Goal: Task Accomplishment & Management: Manage account settings

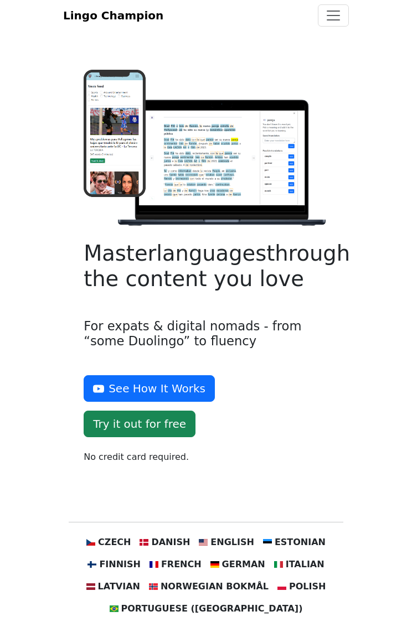
click at [329, 22] on span "Toggle navigation" at bounding box center [333, 15] width 17 height 17
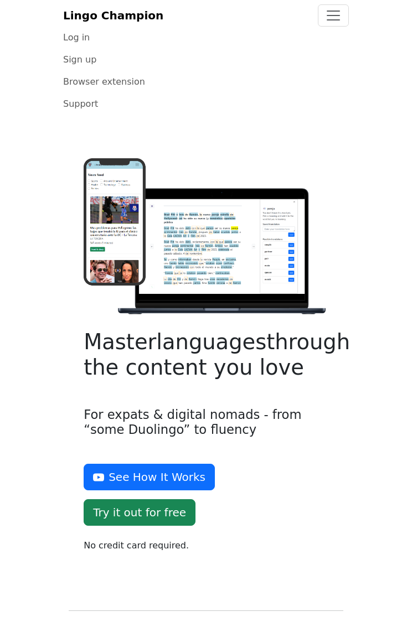
click at [87, 49] on link "Log in" at bounding box center [206, 38] width 286 height 22
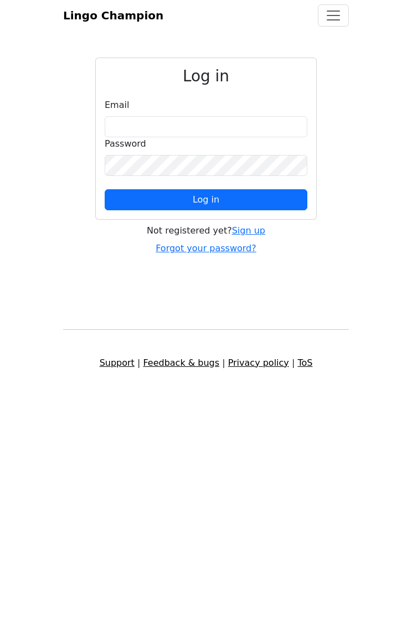
click at [248, 126] on div "Email" at bounding box center [206, 118] width 203 height 39
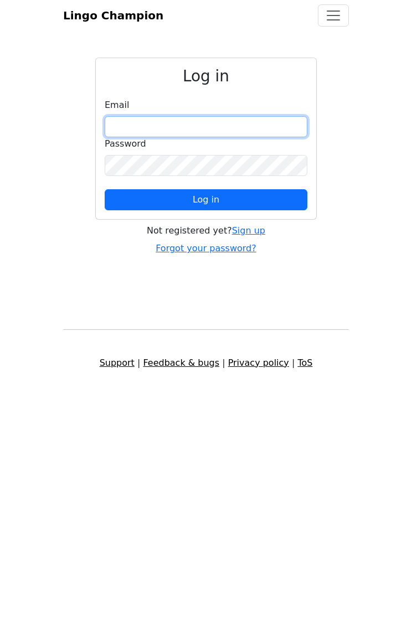
click at [235, 137] on input "email" at bounding box center [206, 126] width 203 height 21
type input "**********"
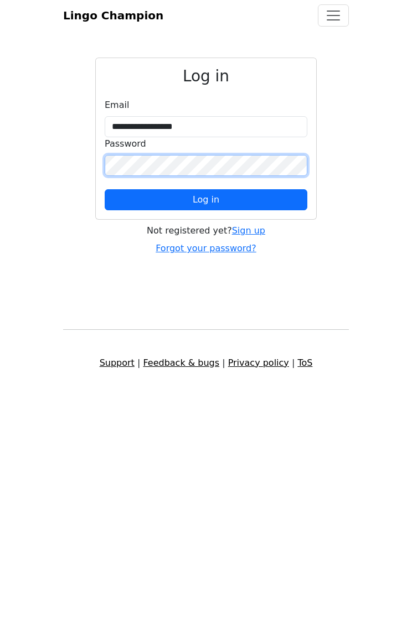
click at [255, 209] on button "Log in" at bounding box center [206, 199] width 203 height 21
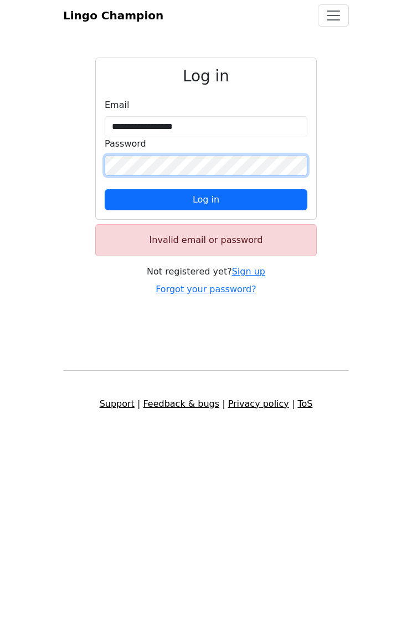
click at [251, 210] on button "Log in" at bounding box center [206, 199] width 203 height 21
